Goal: Book appointment/travel/reservation

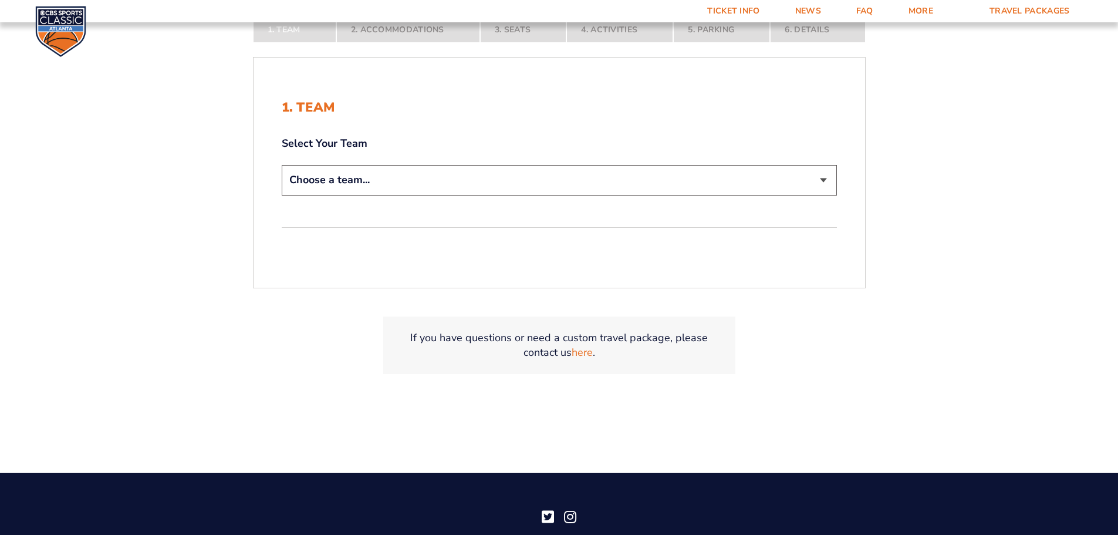
scroll to position [235, 0]
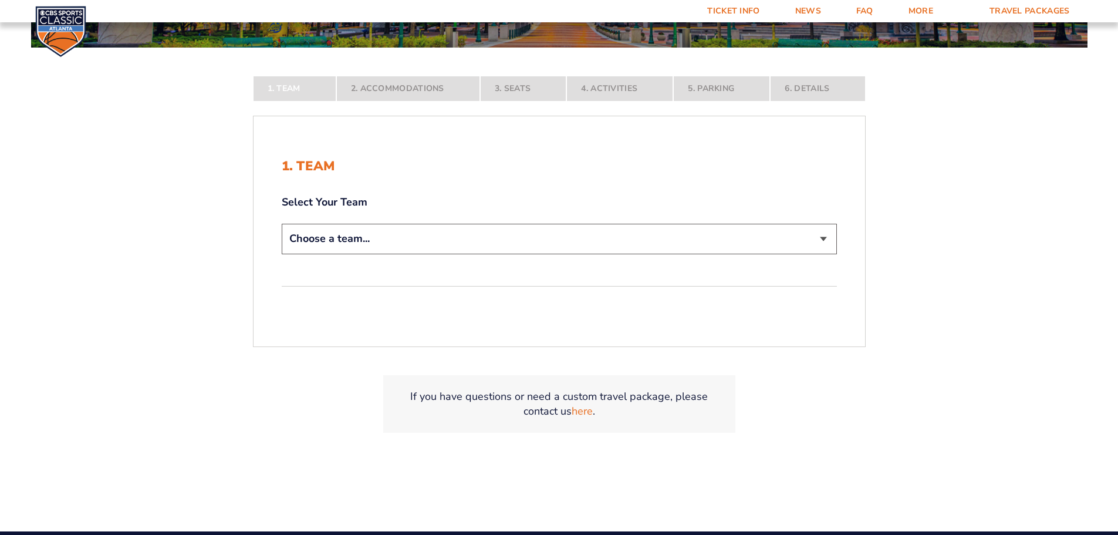
click at [353, 256] on div "Choose a team... [US_STATE] Wildcats [US_STATE] State Buckeyes [US_STATE] Tar H…" at bounding box center [559, 240] width 555 height 33
click at [344, 240] on select "Choose a team... [US_STATE] Wildcats [US_STATE] State Buckeyes [US_STATE] Tar H…" at bounding box center [559, 239] width 555 height 30
select select "20108"
click at [282, 253] on select "Choose a team... [US_STATE] Wildcats [US_STATE] State Buckeyes [US_STATE] Tar H…" at bounding box center [559, 239] width 555 height 30
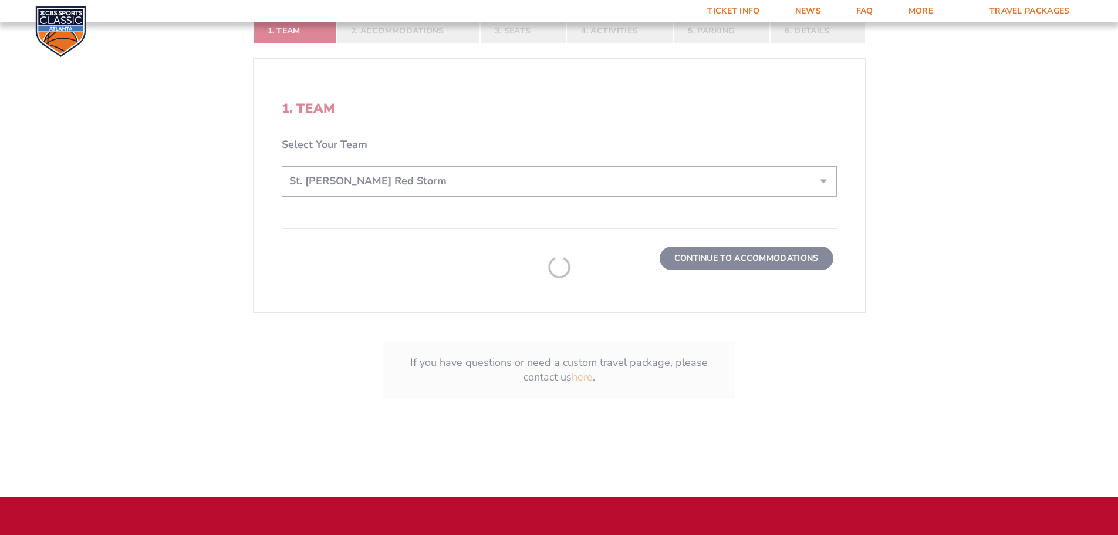
scroll to position [411, 0]
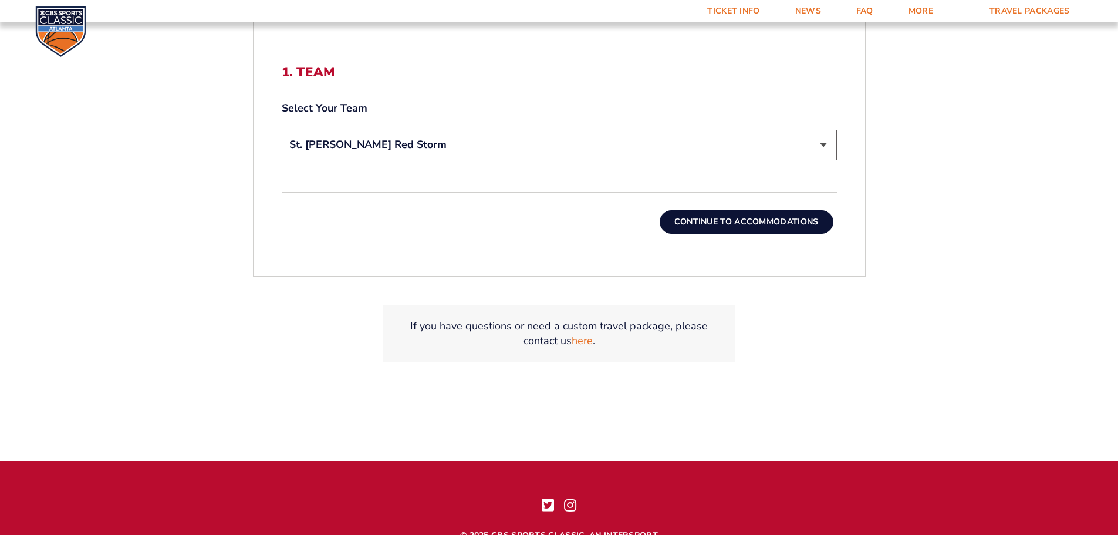
click at [730, 224] on button "Continue To Accommodations" at bounding box center [746, 221] width 174 height 23
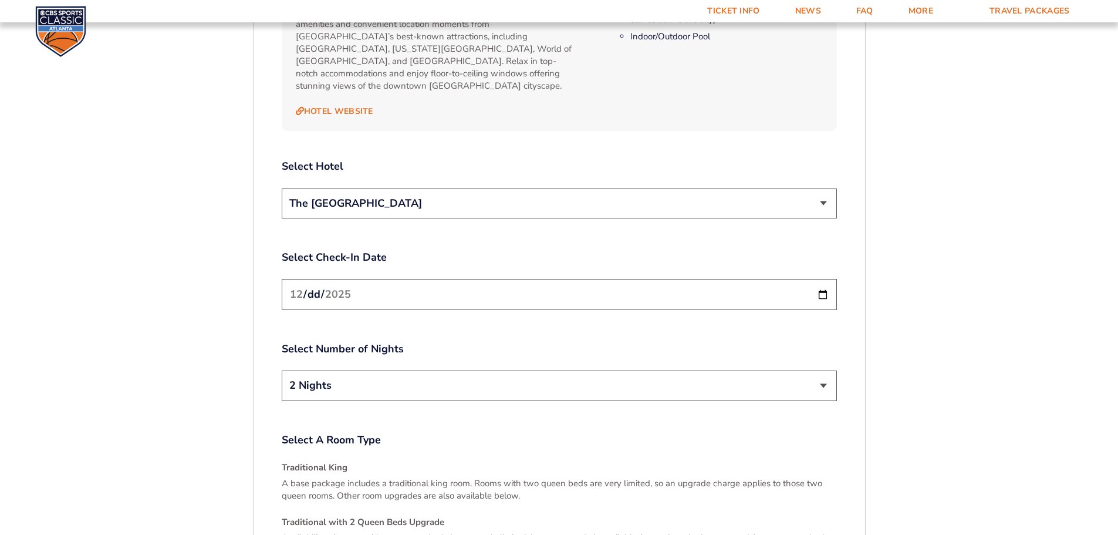
scroll to position [1368, 0]
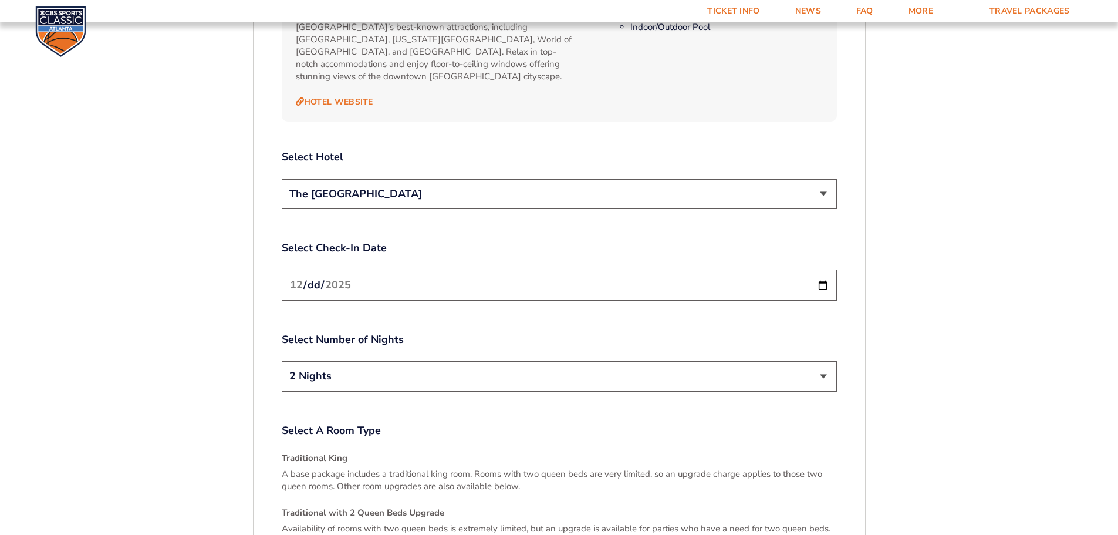
click at [374, 179] on select "The [GEOGRAPHIC_DATA]" at bounding box center [559, 194] width 555 height 30
click at [243, 213] on div "1. Team 2. Accommodations 3. Seats 4. Activities 5. Parking 6. Details 1. Team …" at bounding box center [559, 72] width 669 height 2150
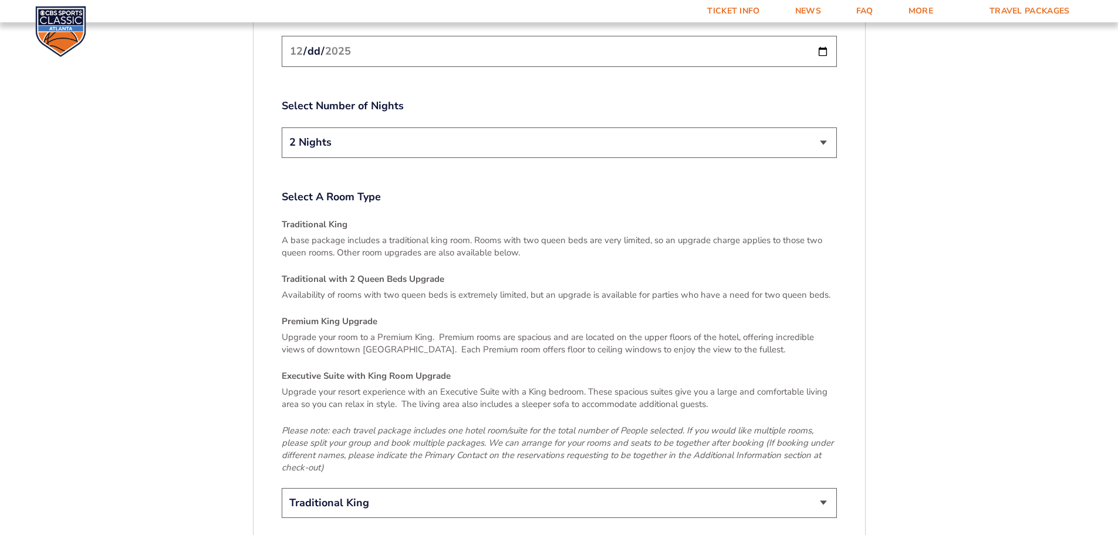
scroll to position [1602, 0]
click at [327, 126] on select "2 Nights 3 Nights" at bounding box center [559, 141] width 555 height 30
click at [282, 126] on select "2 Nights 3 Nights" at bounding box center [559, 141] width 555 height 30
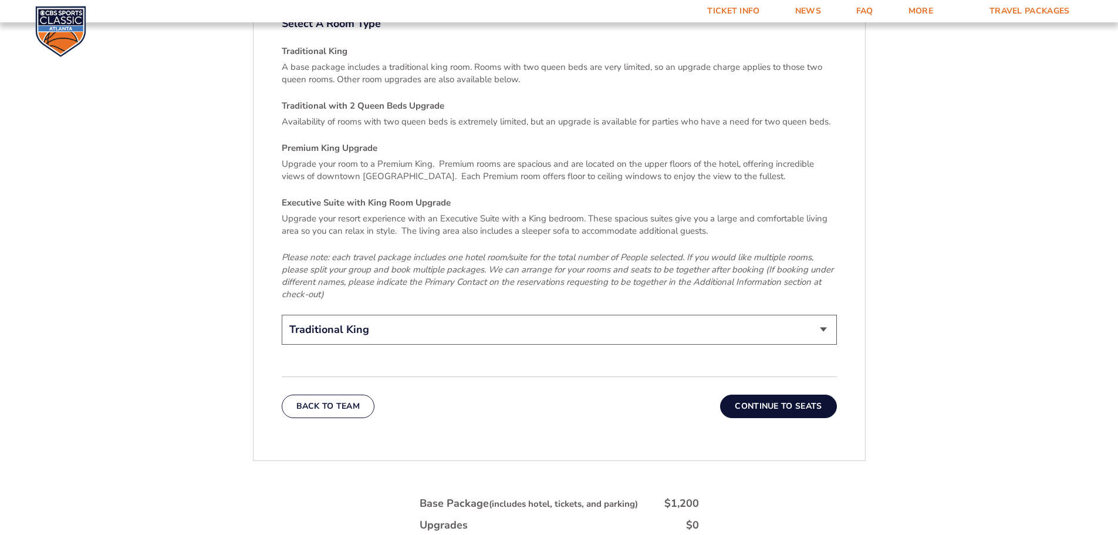
scroll to position [1837, 0]
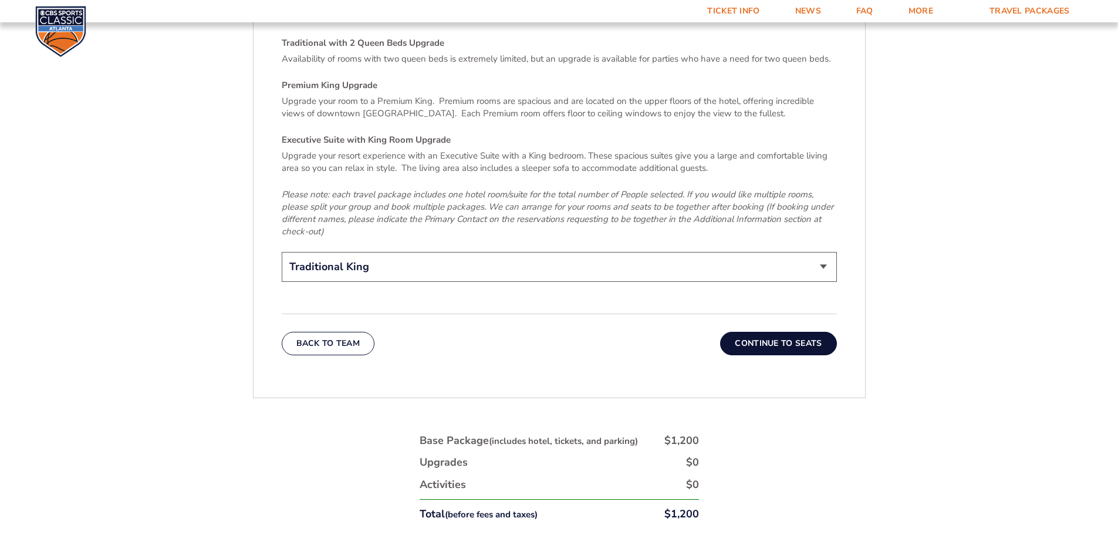
click at [421, 252] on select "Traditional King Traditional with 2 Queen Beds Upgrade (+$95 per night) Premium…" at bounding box center [559, 267] width 555 height 30
click at [332, 209] on p "Please note: each travel package includes one hotel room/suite for the total nu…" at bounding box center [559, 212] width 555 height 49
click at [764, 332] on button "Continue To Seats" at bounding box center [778, 343] width 116 height 23
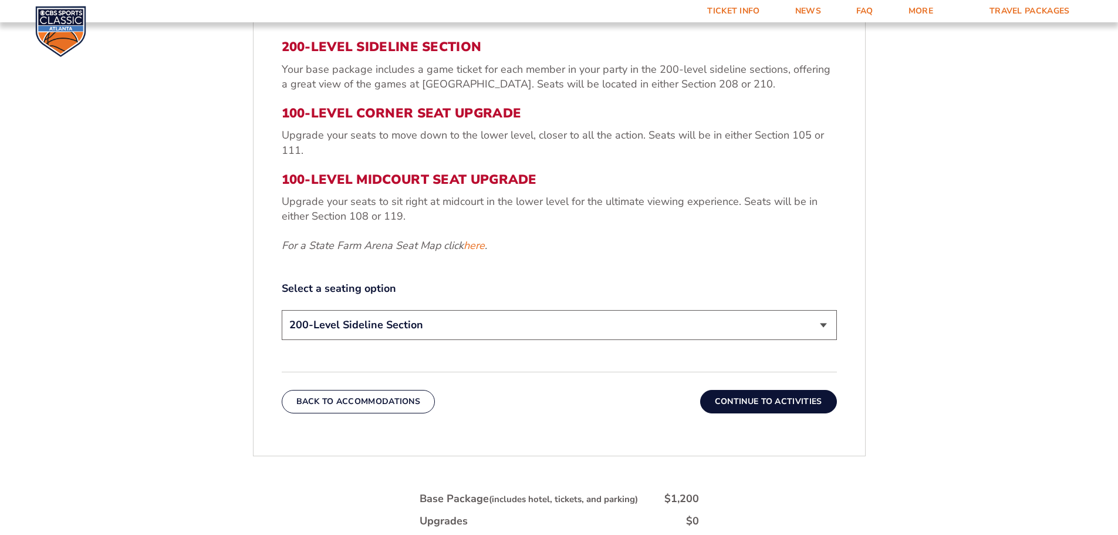
scroll to position [488, 0]
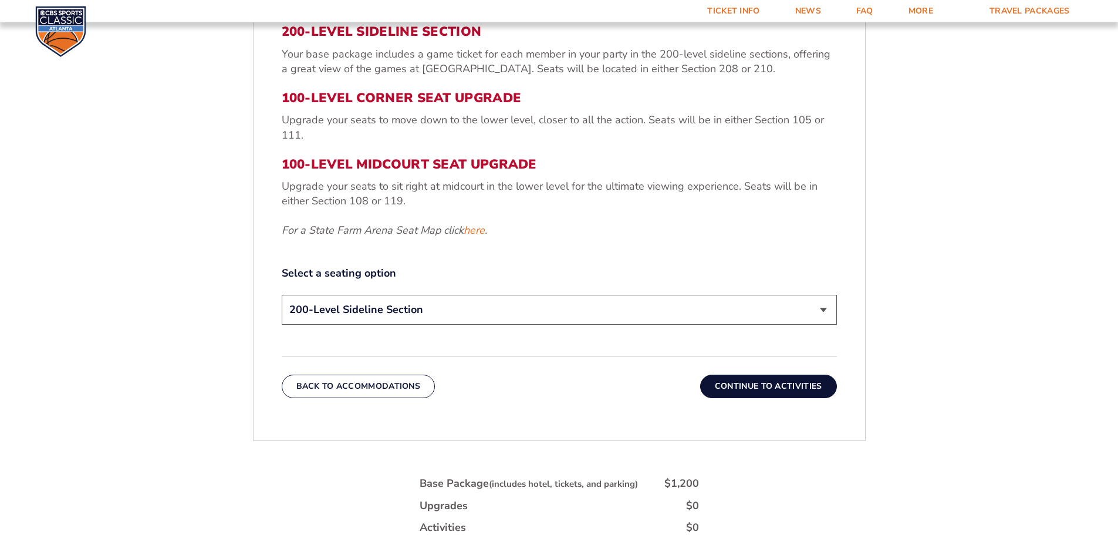
click at [376, 309] on select "200-Level Sideline Section 100-Level Corner Seat Upgrade (+$120 per person) 100…" at bounding box center [559, 310] width 555 height 30
click at [376, 306] on select "200-Level Sideline Section 100-Level Corner Seat Upgrade (+$120 per person) 100…" at bounding box center [559, 310] width 555 height 30
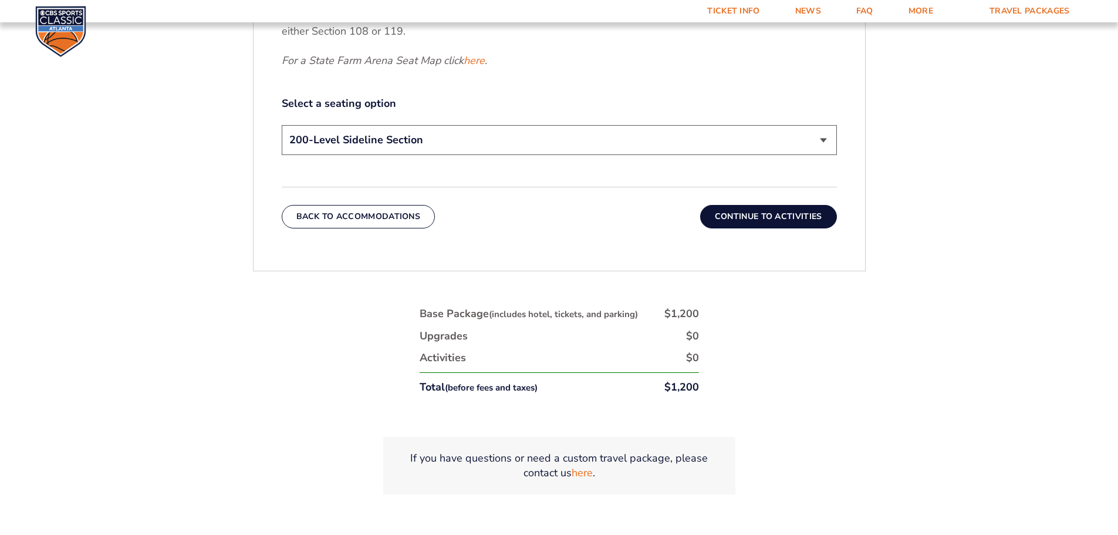
scroll to position [664, 0]
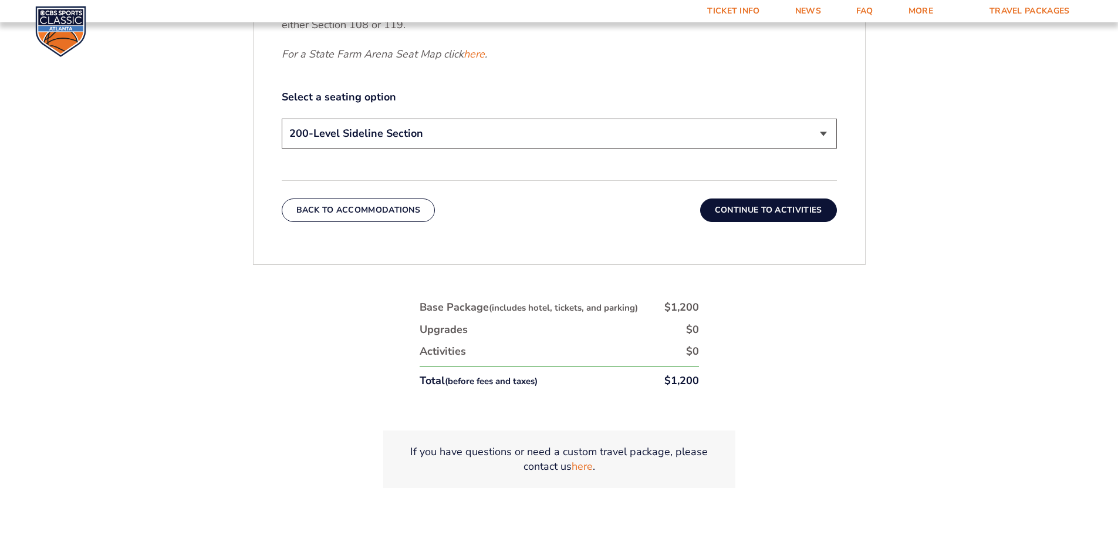
click at [806, 215] on button "Continue To Activities" at bounding box center [768, 209] width 137 height 23
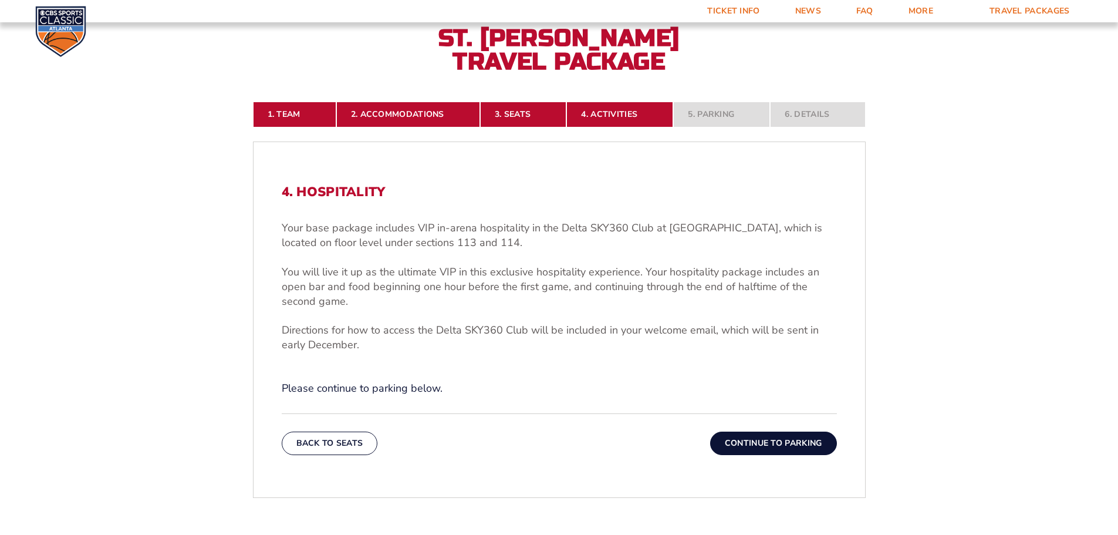
scroll to position [312, 0]
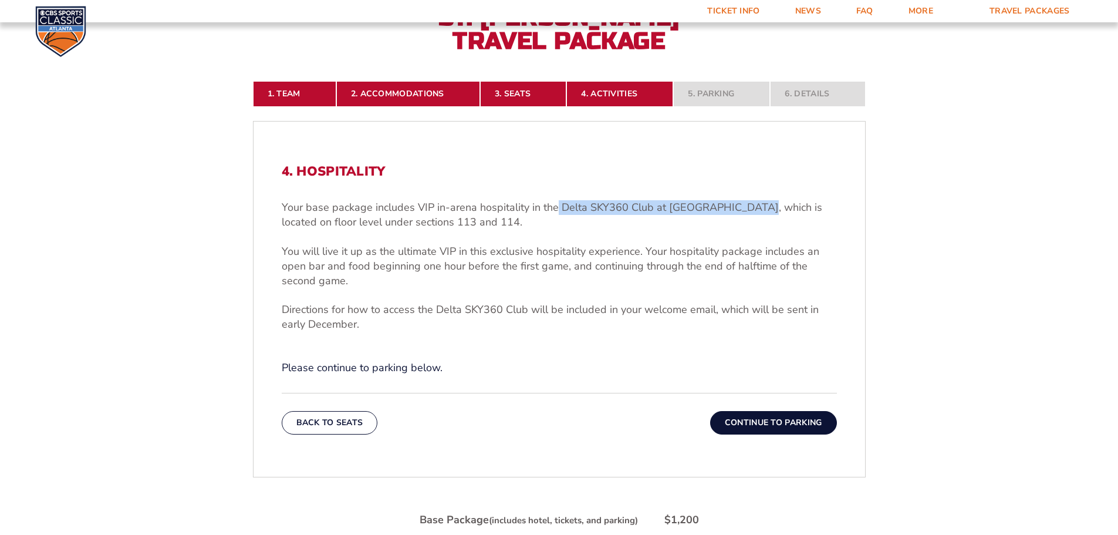
drag, startPoint x: 554, startPoint y: 208, endPoint x: 750, endPoint y: 202, distance: 195.5
click at [750, 202] on p "Your base package includes VIP in-arena hospitality in the Delta SKY360 Club at…" at bounding box center [559, 214] width 555 height 29
copy p "Delta SKY360 Club at [GEOGRAPHIC_DATA],"
click at [482, 261] on p "You will live it up as the ultimate VIP in this exclusive hospitality experienc…" at bounding box center [559, 266] width 555 height 45
click at [752, 423] on button "Continue To Parking" at bounding box center [773, 422] width 127 height 23
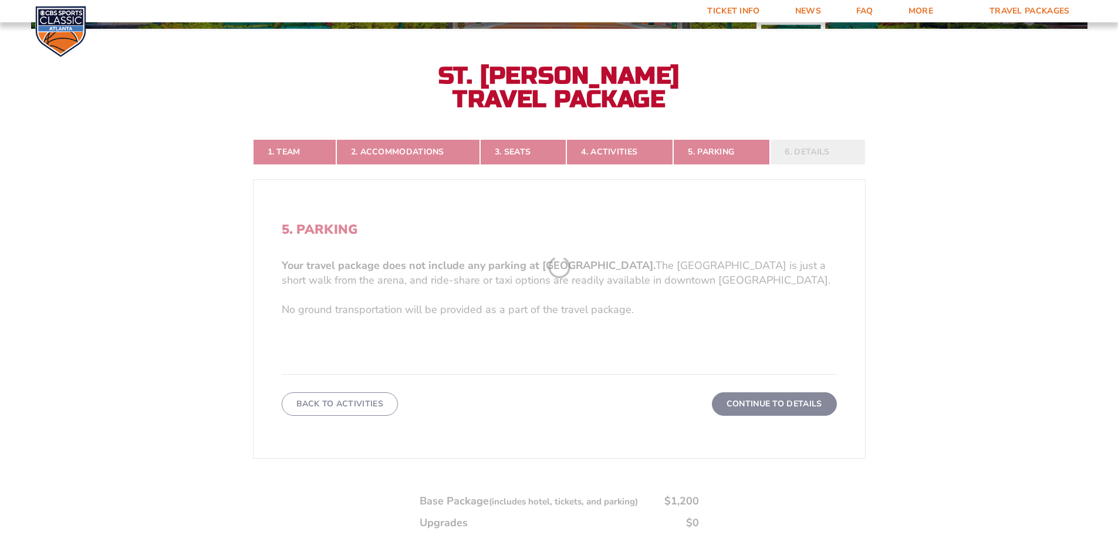
scroll to position [253, 0]
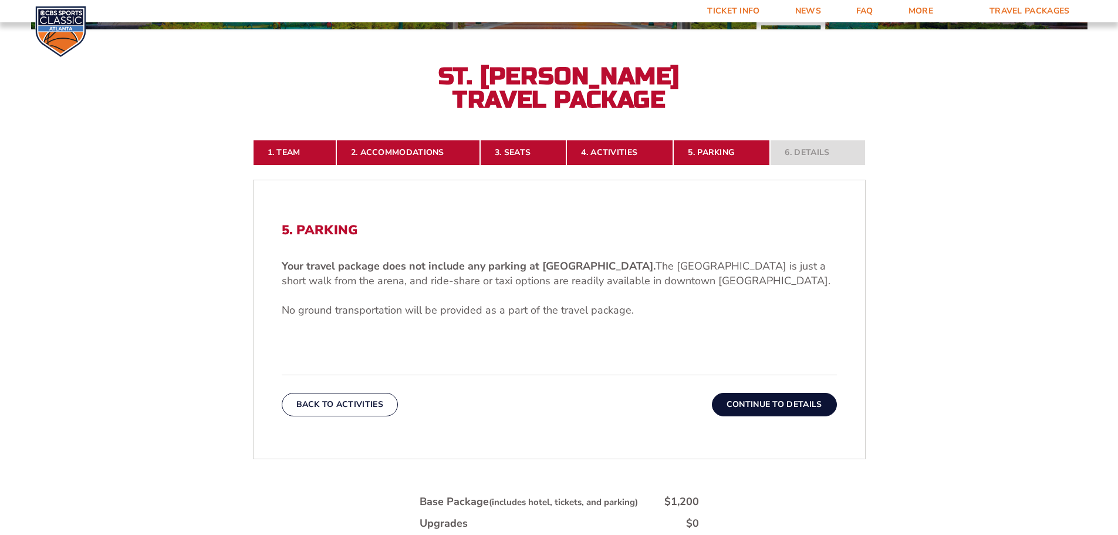
click at [765, 401] on button "Continue To Details" at bounding box center [774, 404] width 125 height 23
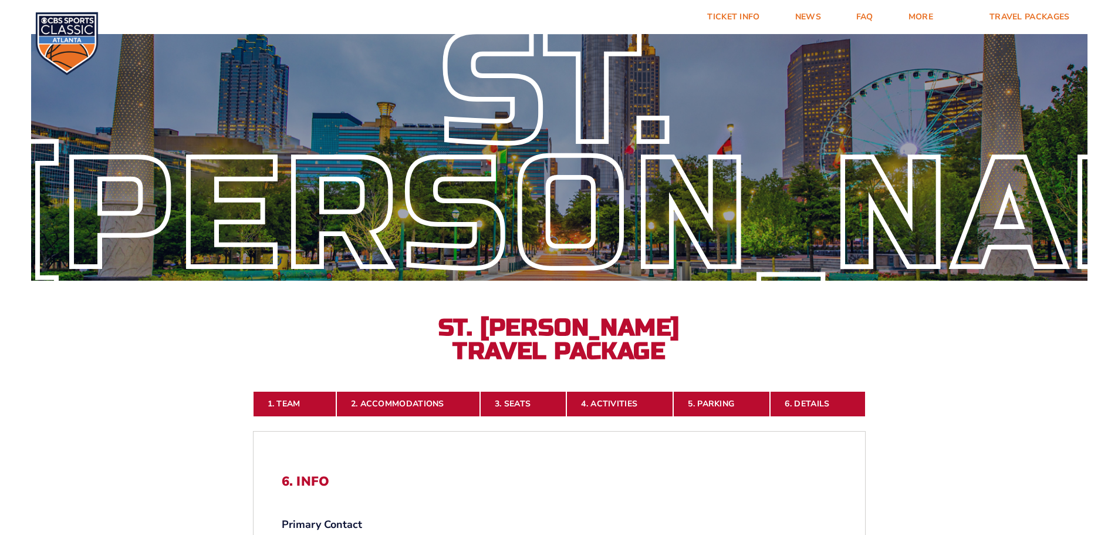
scroll to position [0, 0]
